Goal: Information Seeking & Learning: Learn about a topic

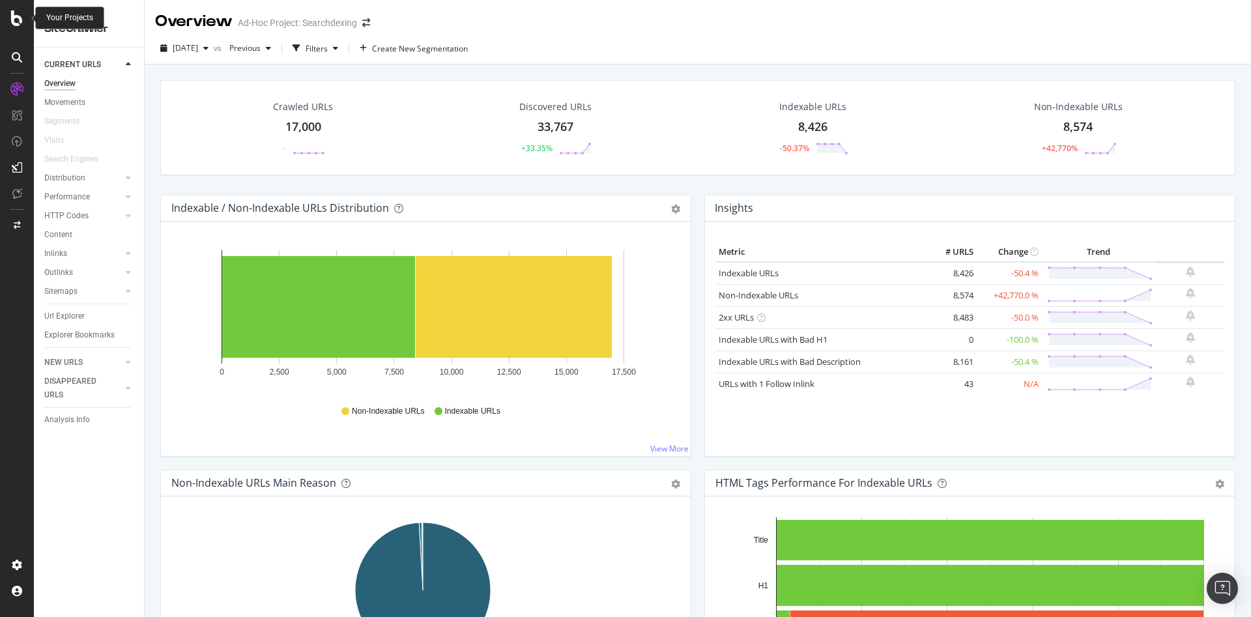
click at [20, 23] on icon at bounding box center [17, 18] width 12 height 16
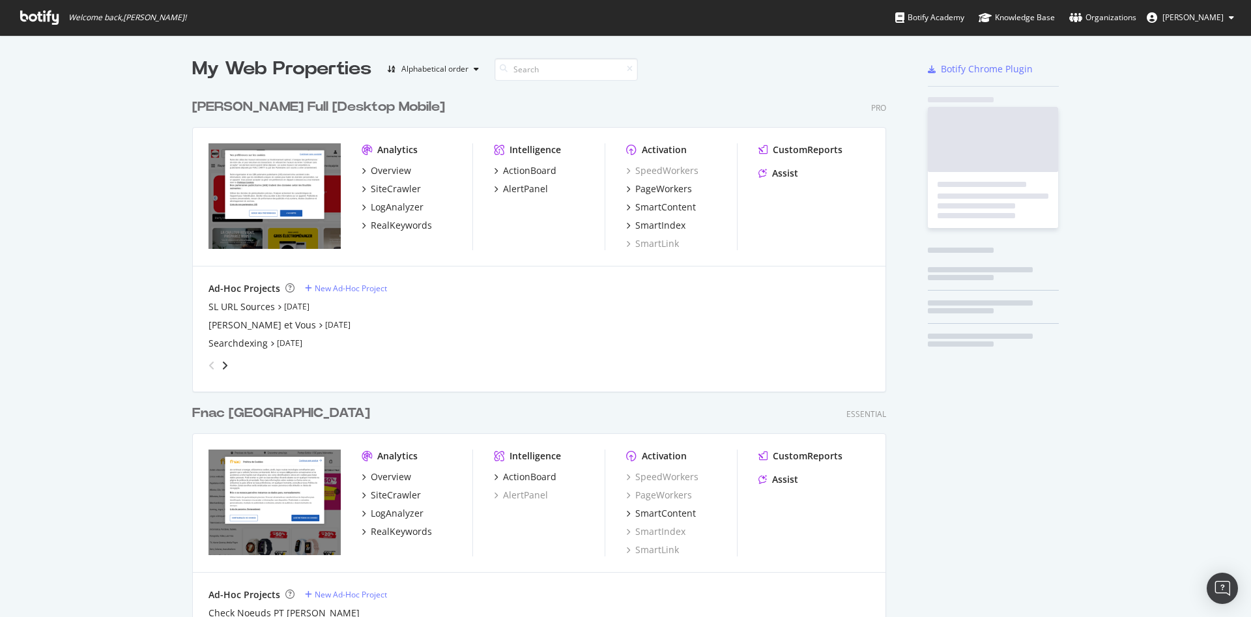
scroll to position [606, 1229]
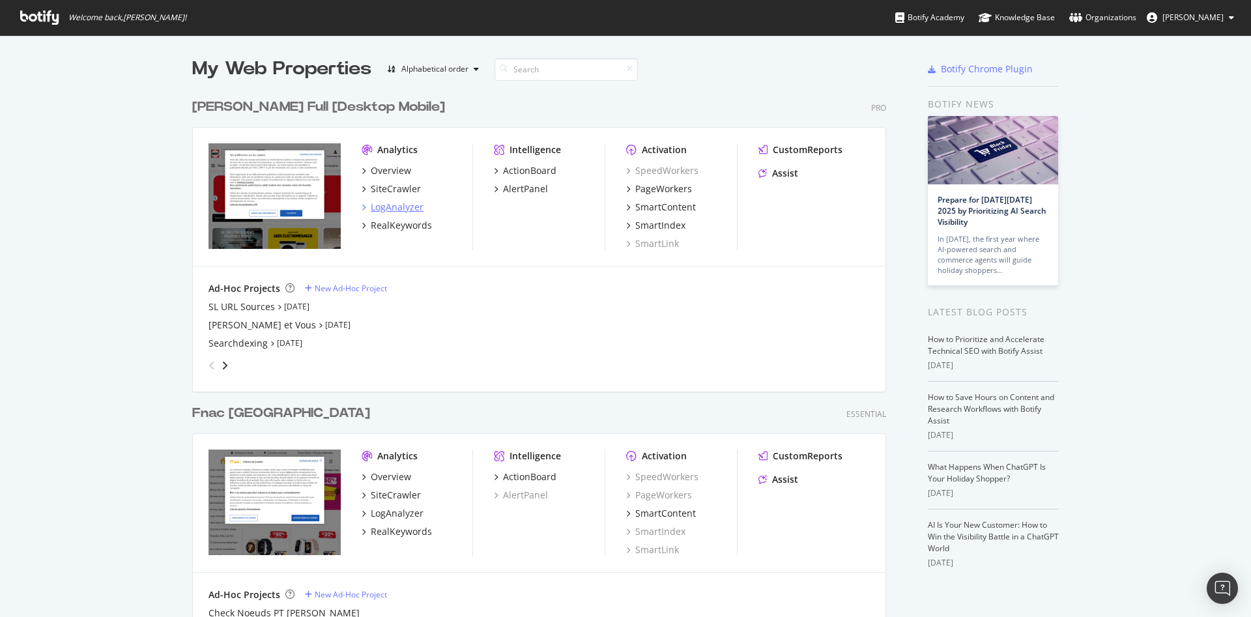
click at [378, 209] on div "LogAnalyzer" at bounding box center [397, 207] width 53 height 13
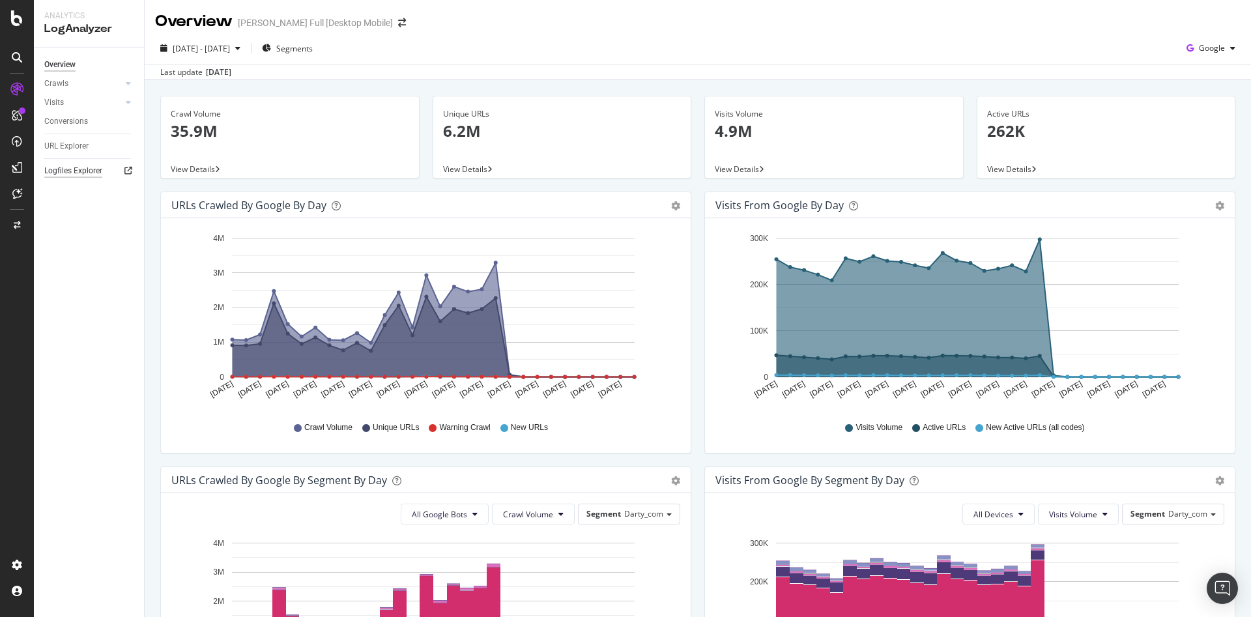
click at [58, 173] on div "Logfiles Explorer" at bounding box center [73, 171] width 58 height 14
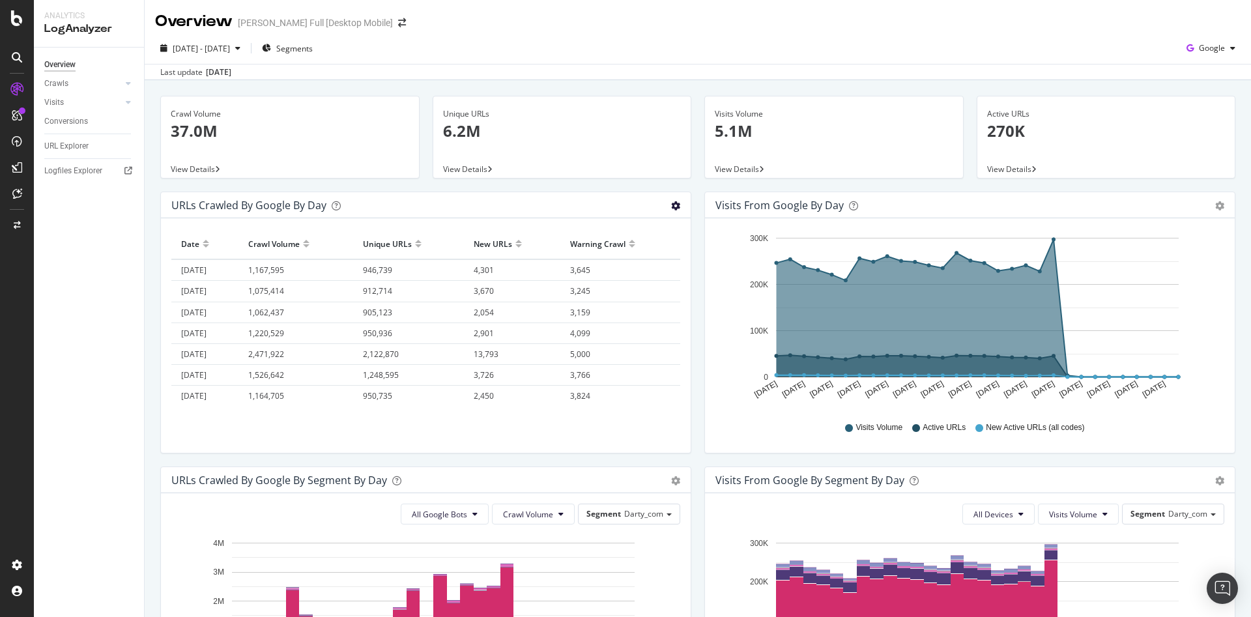
click at [671, 208] on icon "gear" at bounding box center [675, 205] width 9 height 9
click at [657, 235] on span "Area" at bounding box center [638, 231] width 104 height 18
